Goal: Use online tool/utility

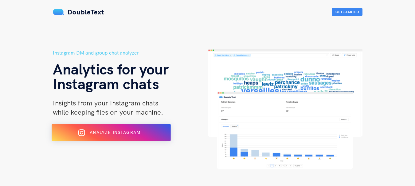
click at [152, 127] on button "Analyze Instagram" at bounding box center [111, 132] width 119 height 17
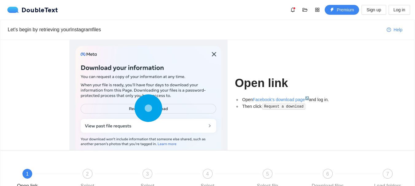
scroll to position [72, 0]
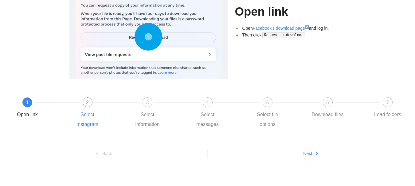
click at [98, 109] on div "2 Select Instagram" at bounding box center [100, 114] width 60 height 32
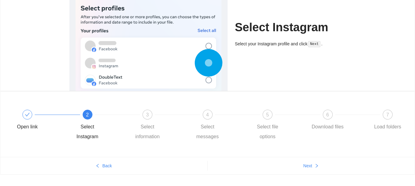
scroll to position [47, 0]
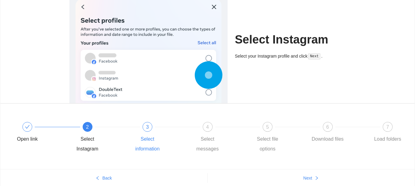
click at [147, 142] on div "Select information" at bounding box center [148, 144] width 36 height 20
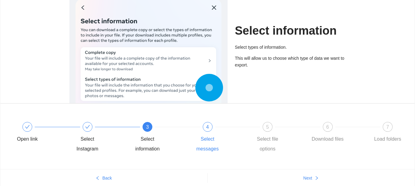
click at [204, 130] on div "4 Select messages" at bounding box center [220, 138] width 60 height 32
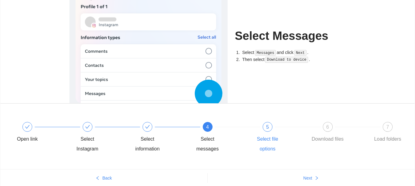
click at [253, 131] on div "5 Select file options" at bounding box center [280, 138] width 60 height 32
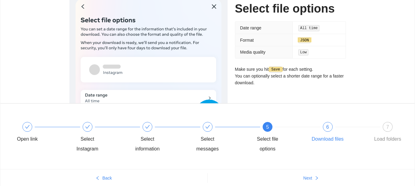
click at [317, 133] on div "6 Download files" at bounding box center [340, 133] width 60 height 22
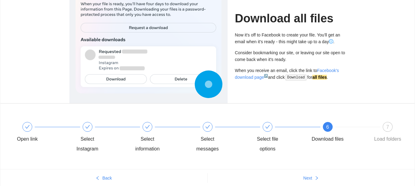
click at [367, 124] on div "6 Download files" at bounding box center [340, 133] width 60 height 22
click at [370, 129] on div "7 Load folders" at bounding box center [388, 133] width 36 height 22
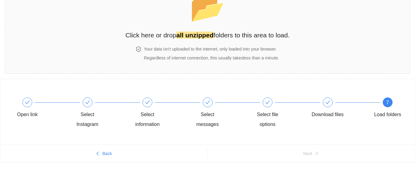
scroll to position [45, 0]
